Goal: Task Accomplishment & Management: Manage account settings

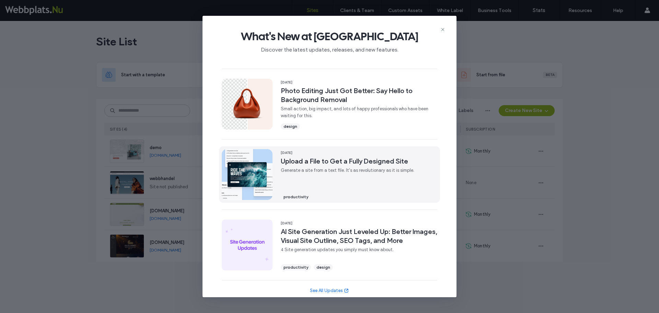
scroll to position [202, 0]
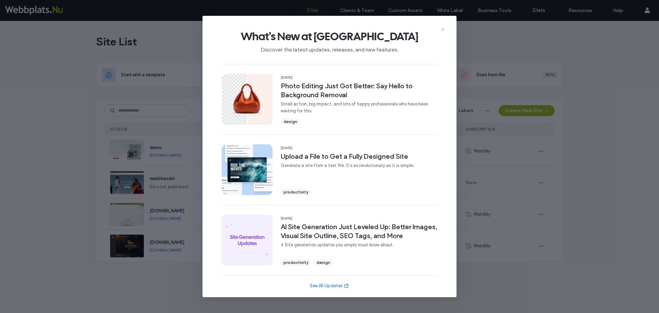
click at [443, 29] on use at bounding box center [442, 29] width 3 height 3
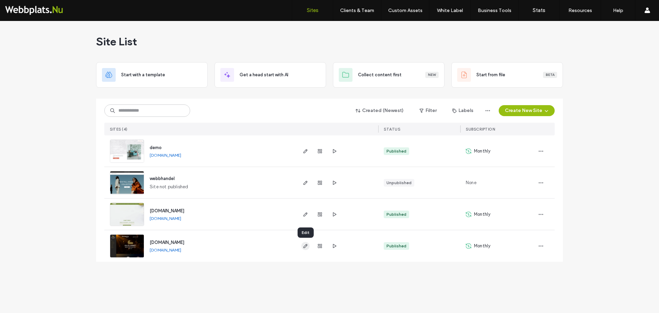
click at [305, 245] on icon "button" at bounding box center [305, 245] width 5 height 5
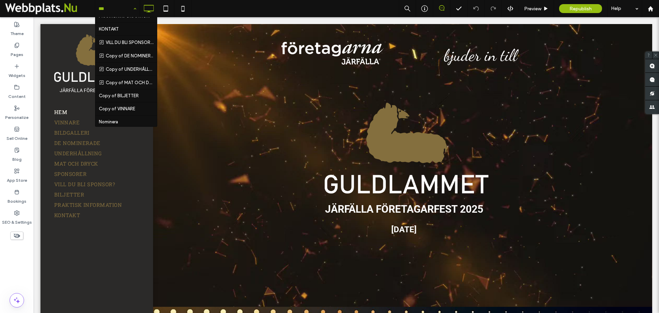
scroll to position [139, 0]
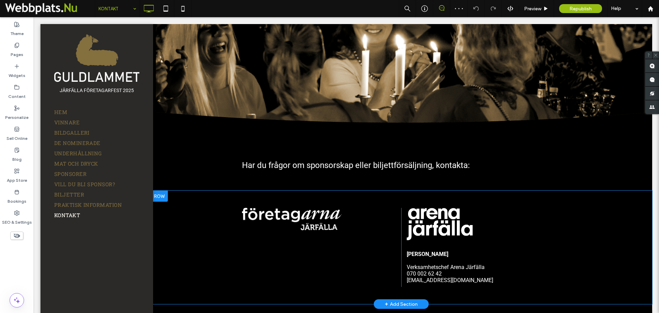
scroll to position [68, 0]
click at [422, 264] on span "Verksamhetschef Arena Järfälla 070 002 62 42 [EMAIL_ADDRESS][DOMAIN_NAME]" at bounding box center [450, 273] width 87 height 20
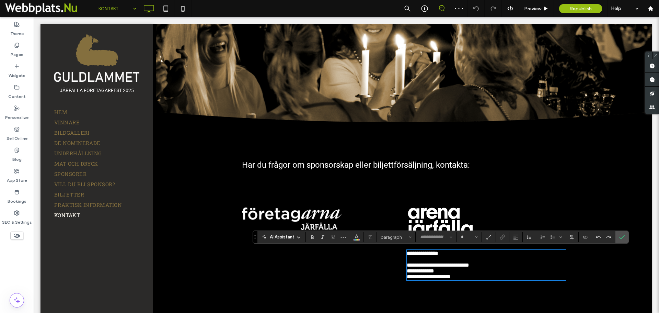
type input "******"
type input "**"
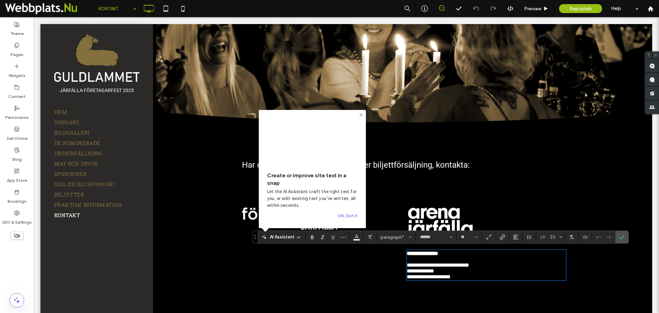
click at [215, 198] on div "**********" at bounding box center [402, 245] width 502 height 110
click at [501, 274] on p "**********" at bounding box center [487, 271] width 160 height 18
click at [342, 273] on div "Click To Paste" at bounding box center [319, 245] width 165 height 76
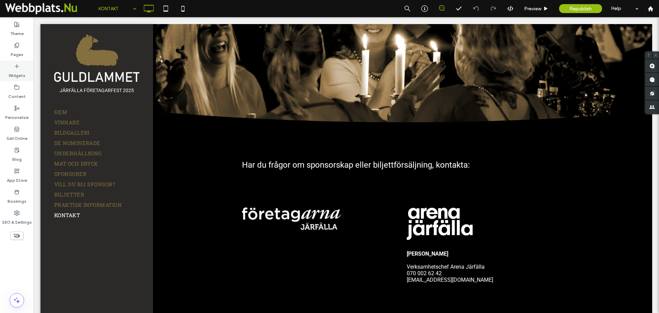
click at [15, 68] on icon at bounding box center [16, 66] width 5 height 5
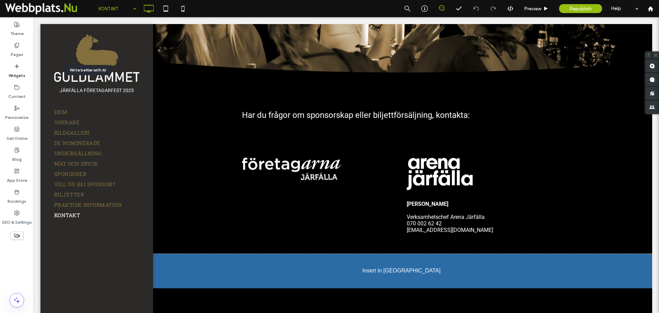
scroll to position [122, 0]
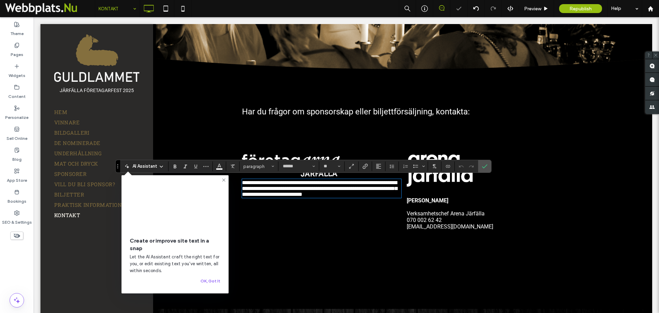
click at [438, 205] on p at bounding box center [487, 207] width 160 height 7
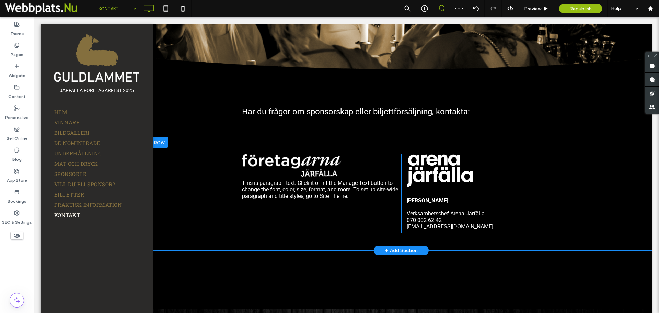
click at [437, 186] on div "[PERSON_NAME] Verksamhetschef Arena Järfälla 070 002 62 42 [EMAIL_ADDRESS][DOMA…" at bounding box center [483, 193] width 165 height 79
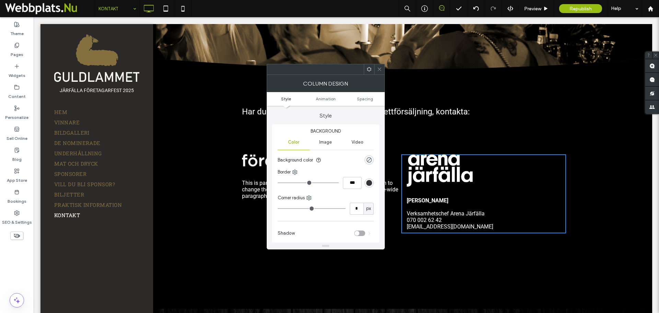
click at [436, 205] on p at bounding box center [487, 207] width 160 height 7
click at [578, 204] on div "This is paragraph text. Click it or hit the Manage Text button to change the fo…" at bounding box center [402, 193] width 502 height 113
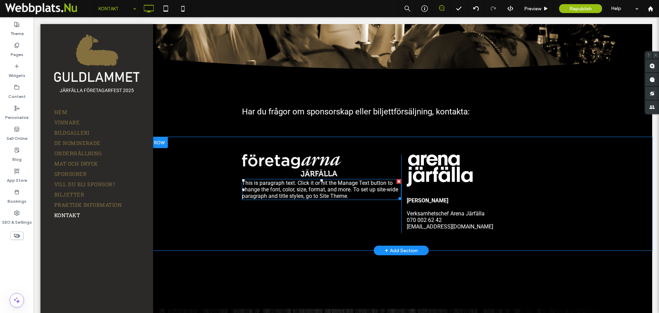
click at [348, 190] on span "This is paragraph text. Click it or hit the Manage Text button to change the fo…" at bounding box center [320, 190] width 156 height 20
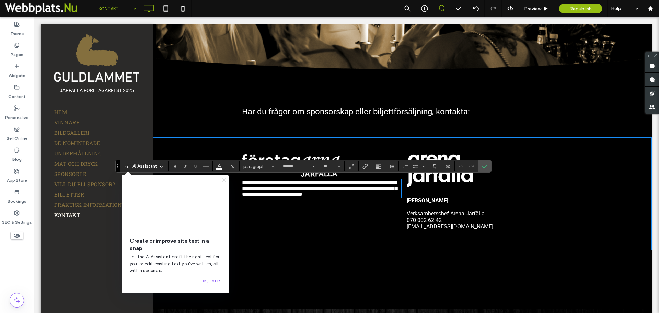
click at [495, 191] on div "[PERSON_NAME] Verksamhetschef Arena Järfälla 070 002 62 42 [EMAIL_ADDRESS][DOMA…" at bounding box center [483, 193] width 165 height 79
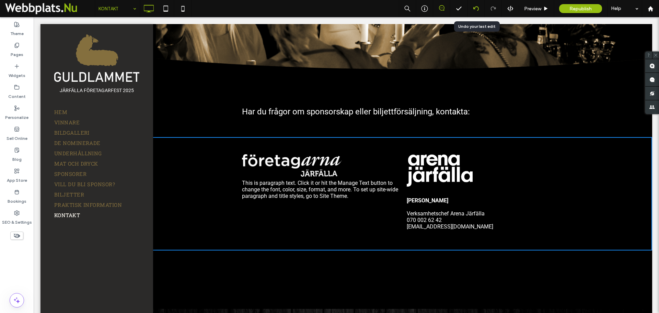
click at [478, 12] on div at bounding box center [476, 8] width 17 height 17
click at [477, 8] on icon at bounding box center [475, 8] width 5 height 5
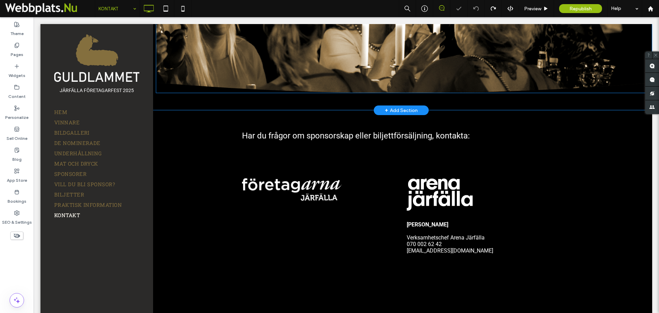
scroll to position [98, 0]
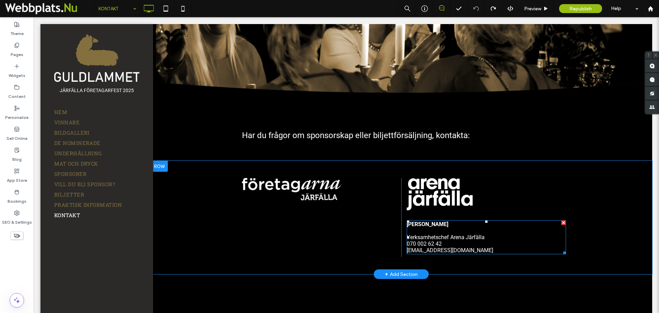
click at [424, 230] on p at bounding box center [487, 230] width 160 height 7
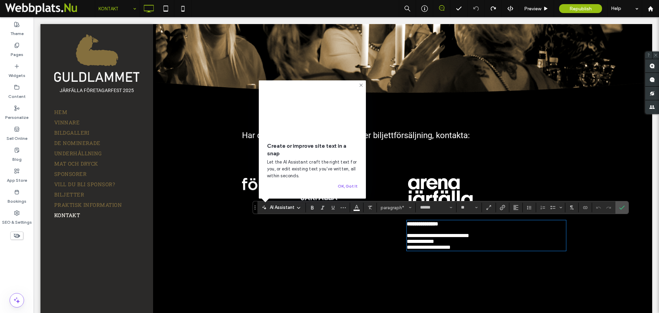
click at [327, 241] on div "Click To Paste" at bounding box center [319, 216] width 165 height 76
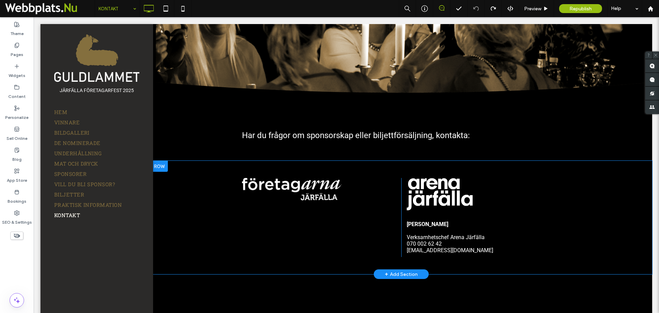
click at [282, 237] on div "Click To Paste" at bounding box center [319, 217] width 165 height 79
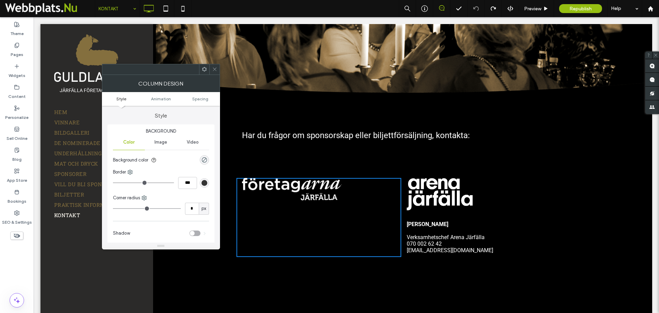
click at [310, 197] on img at bounding box center [292, 189] width 100 height 22
click at [438, 200] on img at bounding box center [440, 194] width 66 height 32
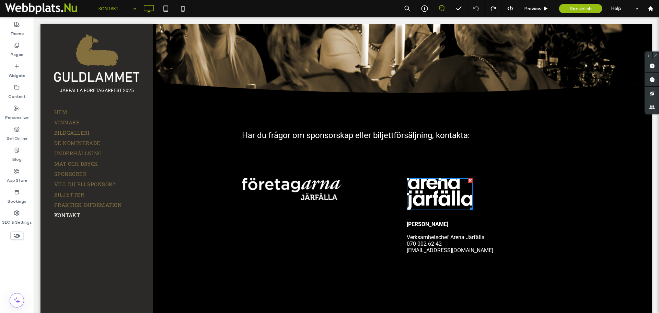
click at [438, 200] on img at bounding box center [440, 194] width 66 height 32
click at [432, 221] on strong "[PERSON_NAME]" at bounding box center [428, 224] width 42 height 7
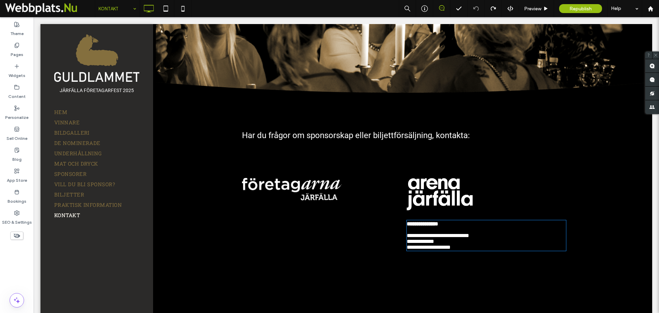
type input "******"
type input "**"
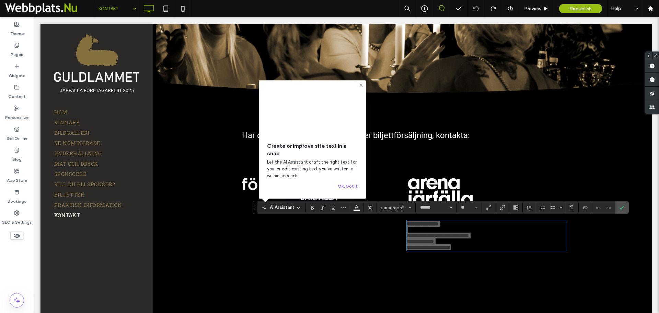
click at [442, 9] on icon at bounding box center [441, 7] width 5 height 5
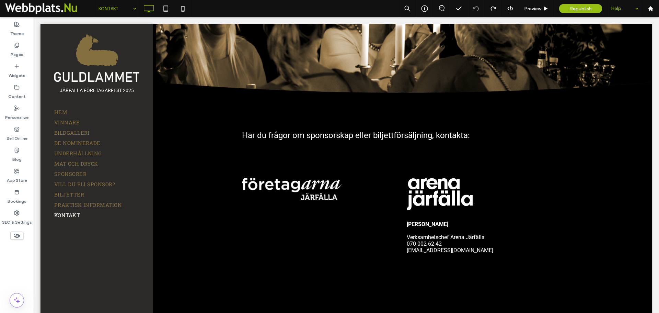
click at [632, 9] on div "Help" at bounding box center [625, 8] width 34 height 17
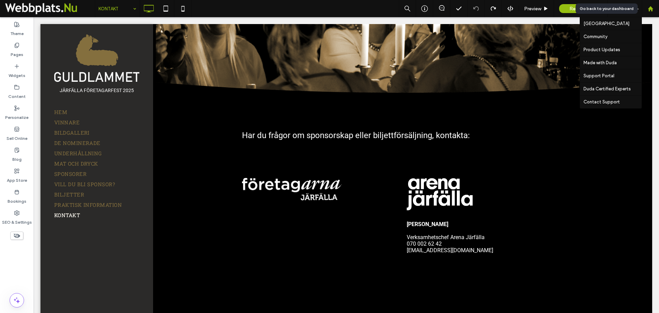
click at [649, 8] on use at bounding box center [650, 8] width 5 height 5
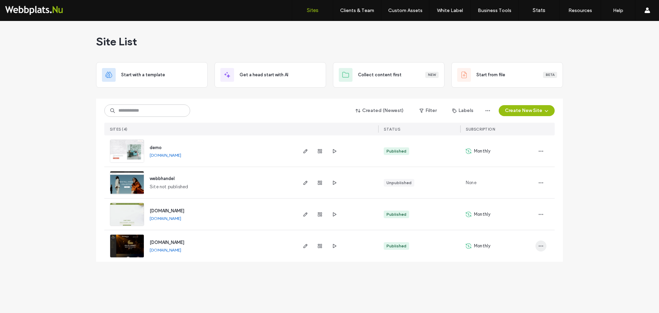
click at [541, 246] on icon "button" at bounding box center [540, 245] width 5 height 5
click at [520, 214] on span "Site Dashboard" at bounding box center [514, 214] width 32 height 7
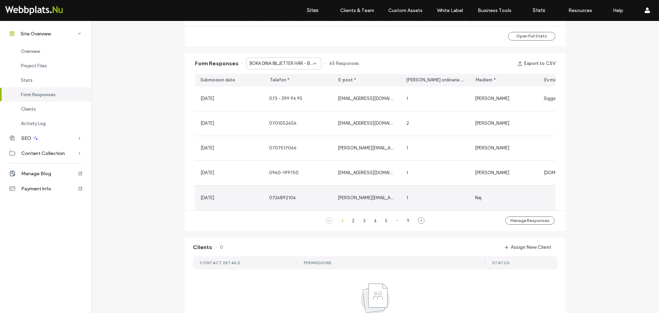
scroll to position [412, 0]
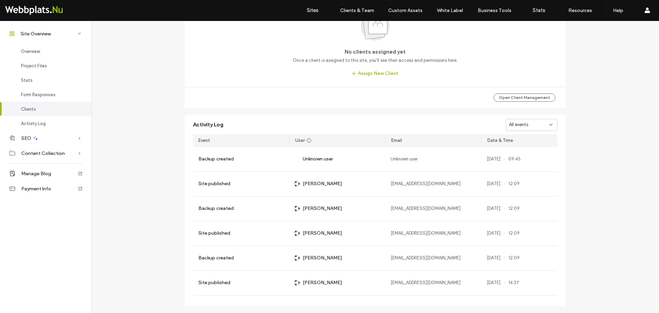
scroll to position [686, 0]
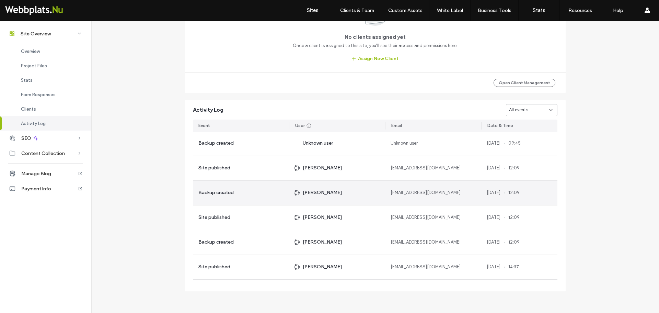
scroll to position [2, 0]
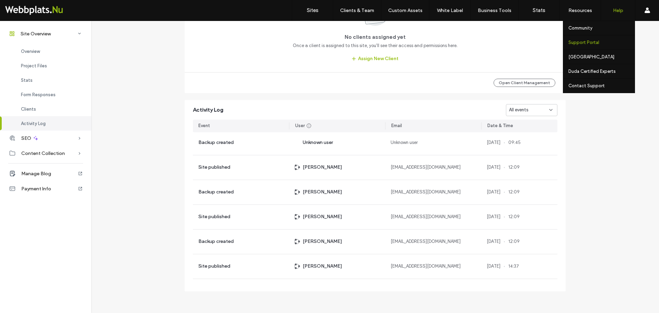
click at [596, 42] on label "Support Portal" at bounding box center [583, 42] width 31 height 5
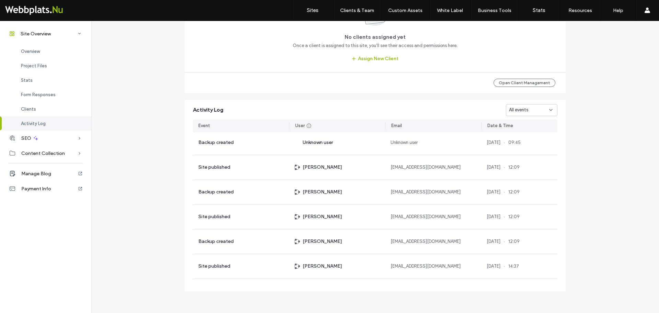
click at [71, 138] on div "SEO" at bounding box center [45, 137] width 91 height 15
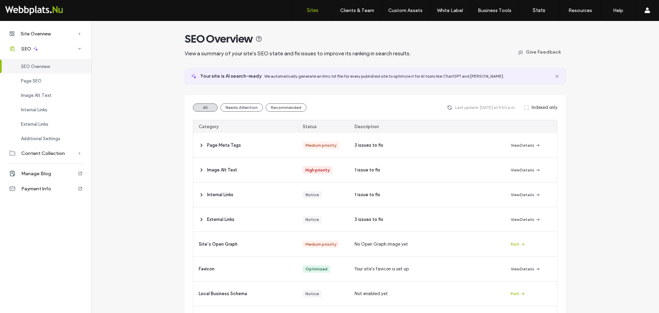
click at [311, 11] on label "Sites" at bounding box center [313, 10] width 12 height 6
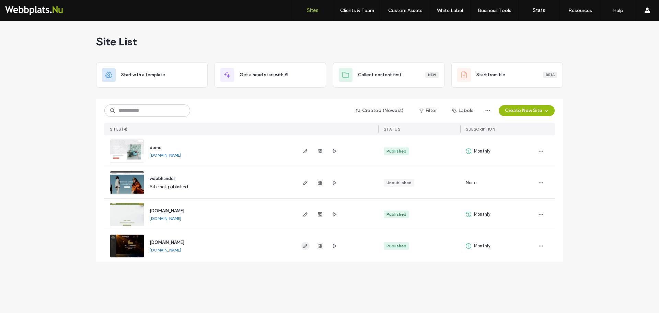
click at [307, 246] on icon "button" at bounding box center [305, 245] width 5 height 5
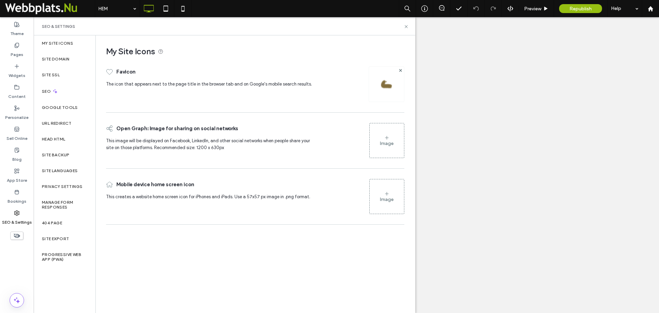
click at [61, 154] on label "Site Backup" at bounding box center [55, 154] width 27 height 5
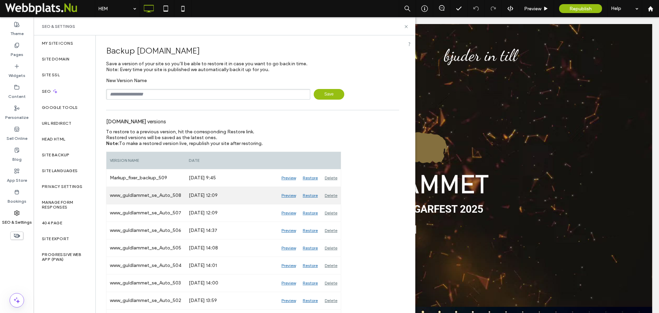
click at [286, 195] on div "Preview" at bounding box center [288, 195] width 21 height 17
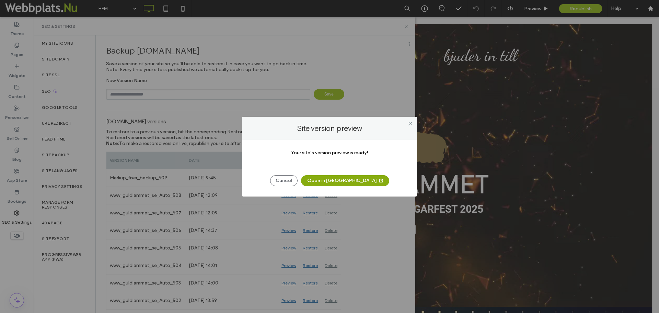
click at [344, 181] on button "Open in New Tab" at bounding box center [345, 180] width 88 height 11
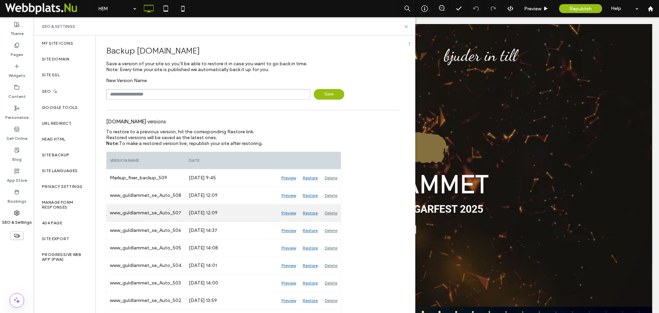
click at [289, 213] on div "Preview" at bounding box center [288, 212] width 21 height 17
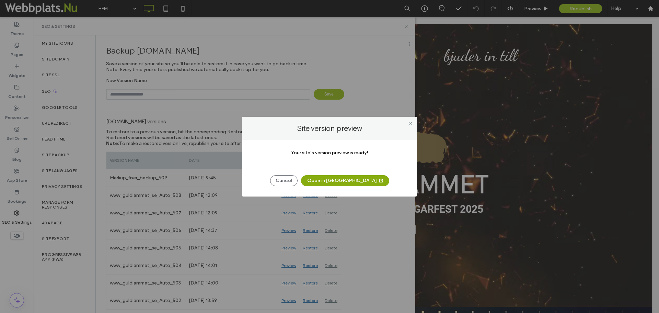
click at [352, 180] on button "Open in New Tab" at bounding box center [345, 180] width 88 height 11
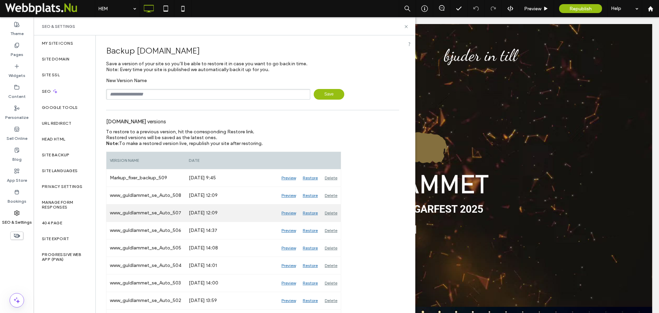
click at [311, 213] on div "Restore" at bounding box center [310, 212] width 22 height 17
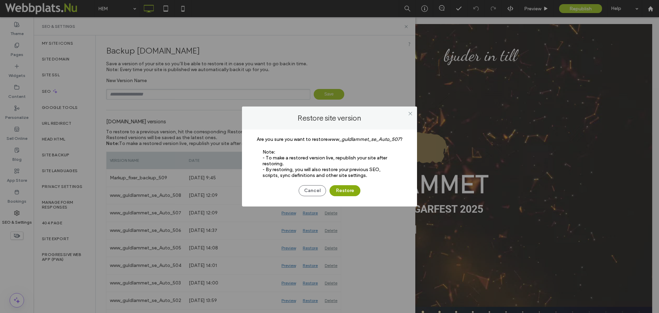
click at [351, 189] on button "Restore" at bounding box center [345, 190] width 31 height 11
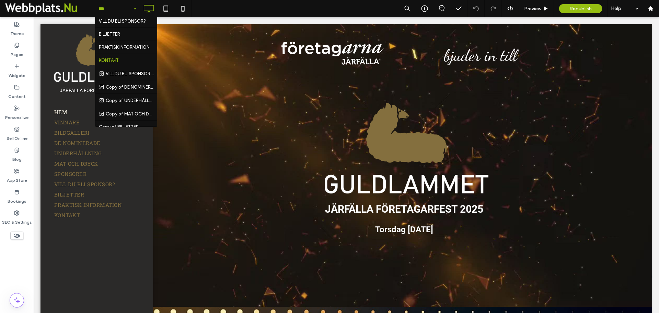
scroll to position [106, 0]
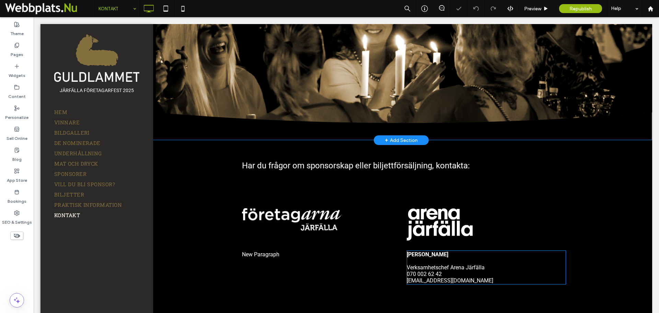
scroll to position [68, 0]
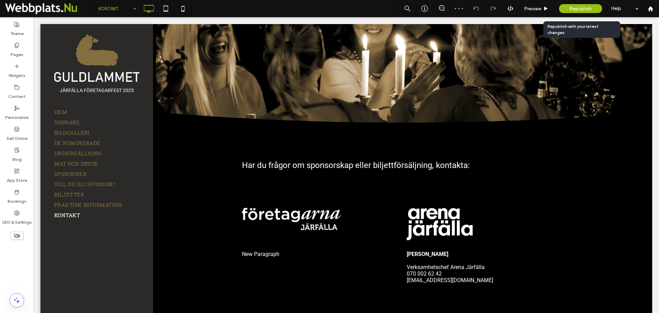
click at [582, 8] on span "Republish" at bounding box center [580, 9] width 22 height 6
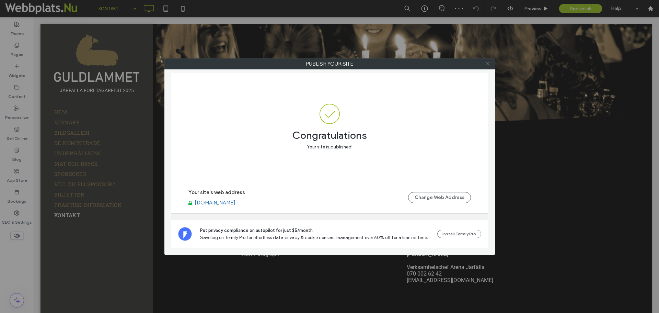
click at [487, 65] on icon at bounding box center [487, 63] width 5 height 5
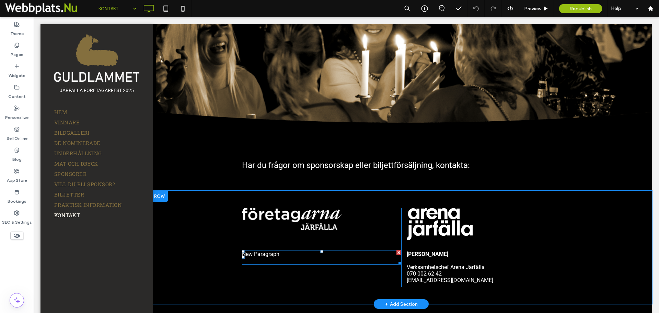
click at [273, 253] on p "New Paragraph" at bounding box center [322, 254] width 160 height 7
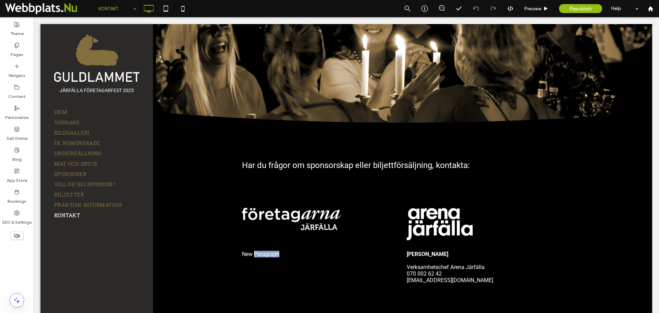
click at [273, 253] on p "New Paragraph" at bounding box center [322, 254] width 160 height 7
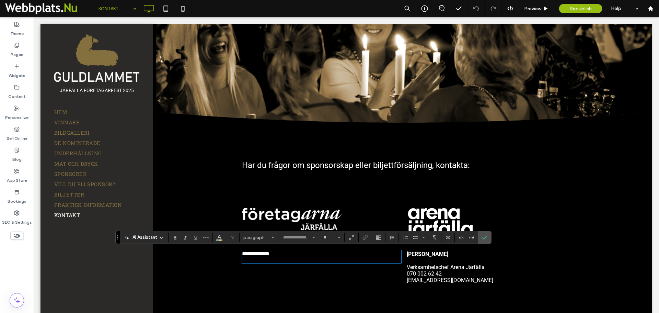
type input "******"
type input "**"
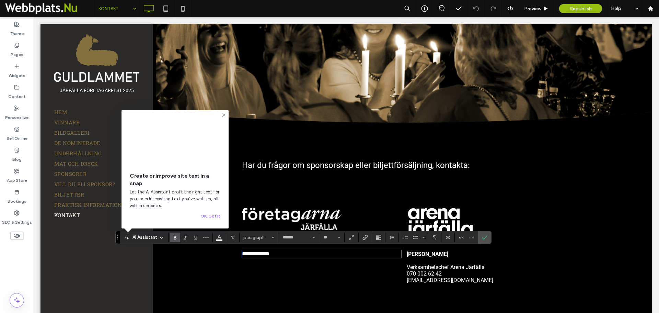
click at [174, 237] on use "Bold" at bounding box center [175, 237] width 3 height 4
click at [290, 254] on p "**********" at bounding box center [322, 254] width 160 height 7
click at [175, 236] on use "Bold" at bounding box center [175, 237] width 3 height 4
click at [344, 266] on p "**********" at bounding box center [322, 261] width 160 height 20
click at [317, 263] on span "**********" at bounding box center [279, 265] width 75 height 5
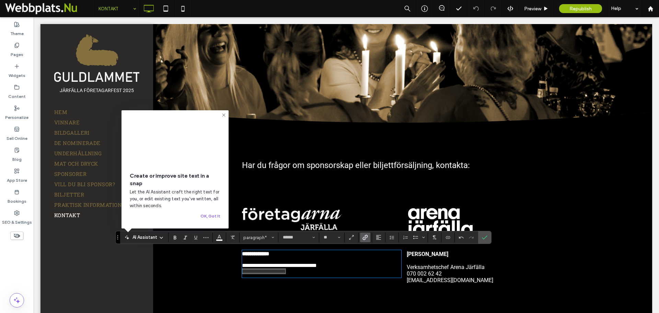
click at [368, 239] on icon "Link" at bounding box center [364, 236] width 5 height 5
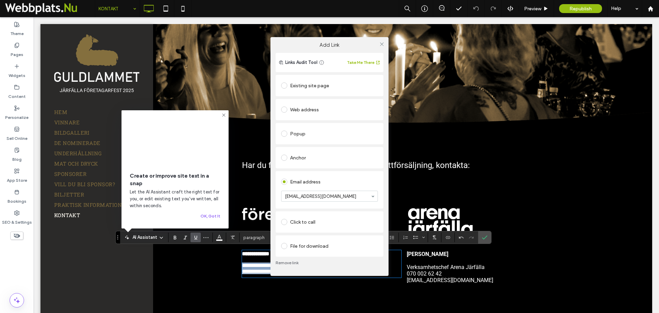
click at [359, 47] on label "Add Link" at bounding box center [329, 45] width 108 height 6
click at [440, 181] on div "Add Link Links Audit Tool Take Me There Existing site page Web address Popup An…" at bounding box center [329, 156] width 659 height 313
click at [508, 258] on div "Add Link Links Audit Tool Take Me There Existing site page Web address Popup An…" at bounding box center [329, 156] width 659 height 313
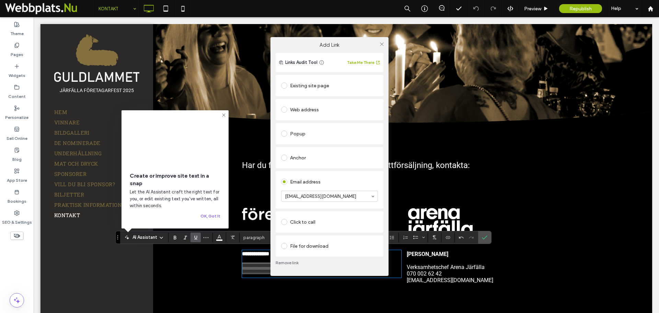
click at [357, 269] on div "Links Audit Tool Take Me There Existing site page Web address Popup Anchor Emai…" at bounding box center [329, 164] width 118 height 223
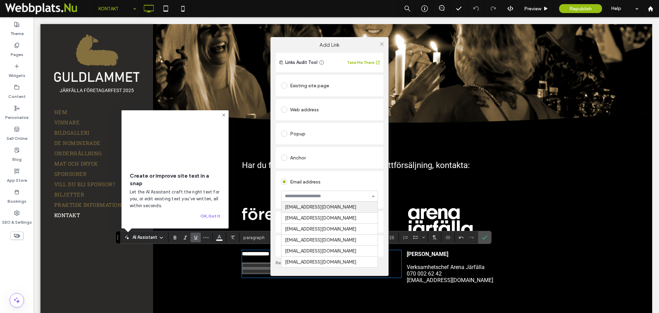
click at [342, 196] on input at bounding box center [328, 196] width 86 height 5
click at [345, 186] on div "Email address [EMAIL_ADDRESS][DOMAIN_NAME] [DOMAIN_NAME][EMAIL_ADDRESS][DOMAIN_…" at bounding box center [329, 189] width 97 height 31
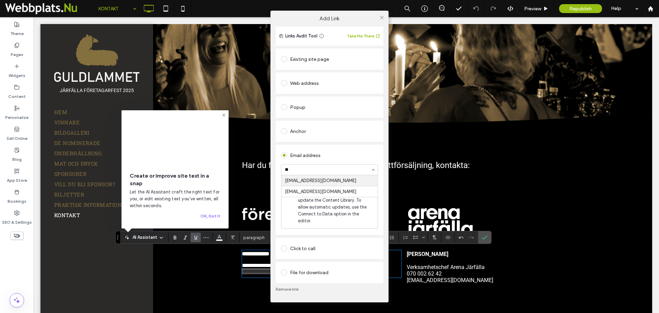
type input "*"
paste input "**********"
type input "**********"
click at [332, 51] on div "Existing site page Web address Popup Anchor Email address [EMAIL_ADDRESS][DOMAI…" at bounding box center [330, 165] width 108 height 236
click at [313, 22] on label "Add Link" at bounding box center [329, 18] width 108 height 6
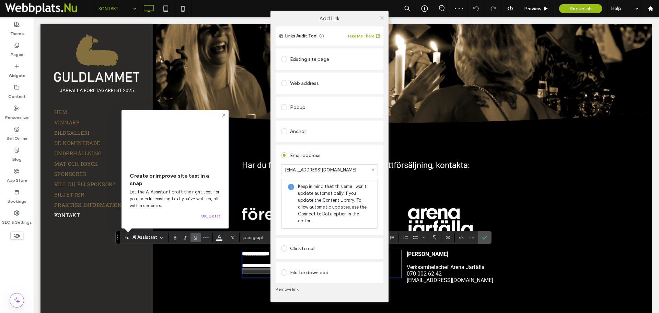
click at [381, 20] on icon at bounding box center [381, 17] width 5 height 5
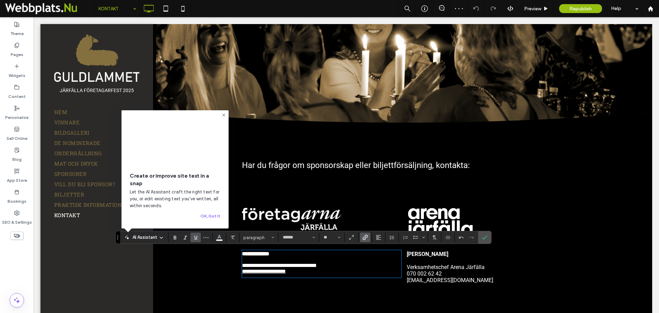
click at [544, 244] on div "[PERSON_NAME] Verksamhetschef Arena Järfälla 070 002 62 42 [EMAIL_ADDRESS][DOMA…" at bounding box center [483, 247] width 165 height 79
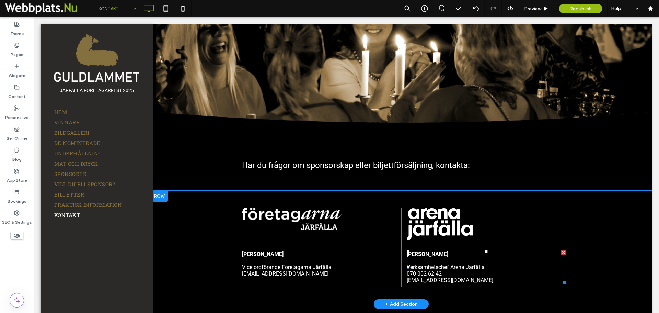
click at [452, 280] on span "Verksamhetschef Arena Järfälla 070 002 62 42 [EMAIL_ADDRESS][DOMAIN_NAME]" at bounding box center [450, 274] width 87 height 20
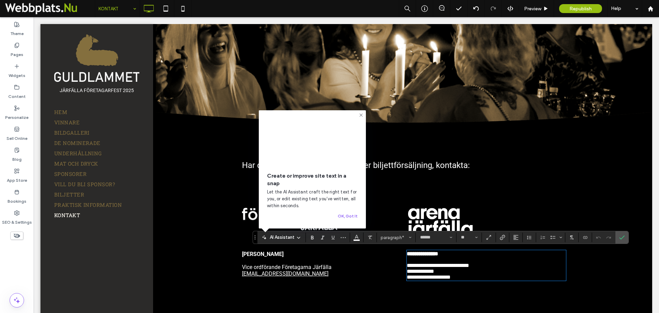
click at [460, 278] on p "**********" at bounding box center [487, 271] width 160 height 18
click at [504, 239] on icon "Link" at bounding box center [502, 236] width 5 height 5
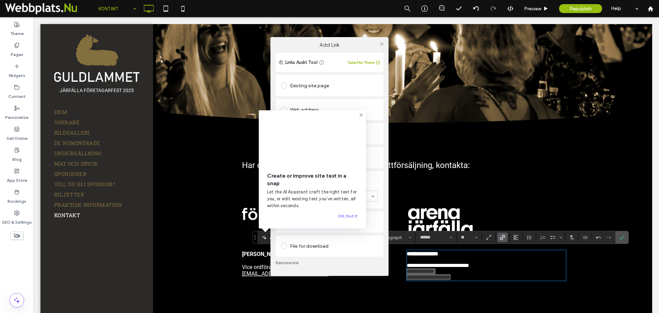
click at [362, 115] on icon at bounding box center [360, 114] width 5 height 5
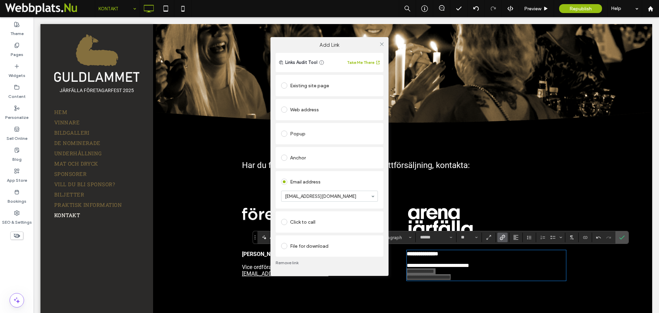
click at [581, 283] on div "Add Link Links Audit Tool Take Me There Existing site page Web address Popup An…" at bounding box center [329, 156] width 659 height 313
click at [510, 145] on div "Add Link Links Audit Tool Take Me There Existing site page Web address Popup An…" at bounding box center [329, 156] width 659 height 313
click at [383, 43] on icon at bounding box center [381, 44] width 5 height 5
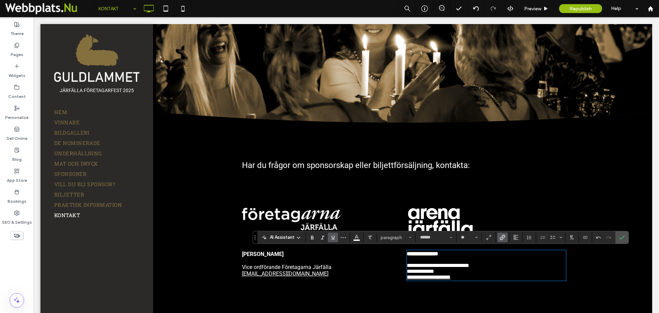
click at [543, 173] on div "Har du frågor om sponsorskap [PERSON_NAME] biljettförsäljning, kontakta: Click …" at bounding box center [402, 165] width 502 height 51
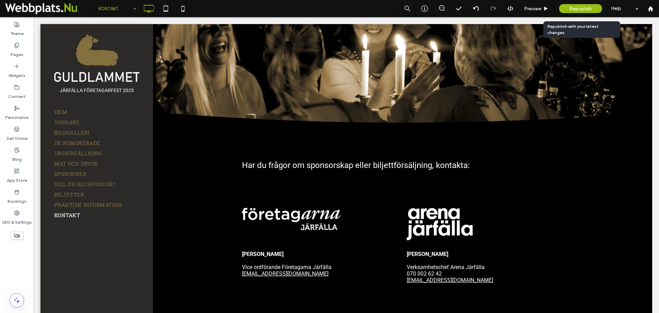
click at [581, 10] on span "Republish" at bounding box center [580, 9] width 22 height 6
